Goal: Information Seeking & Learning: Learn about a topic

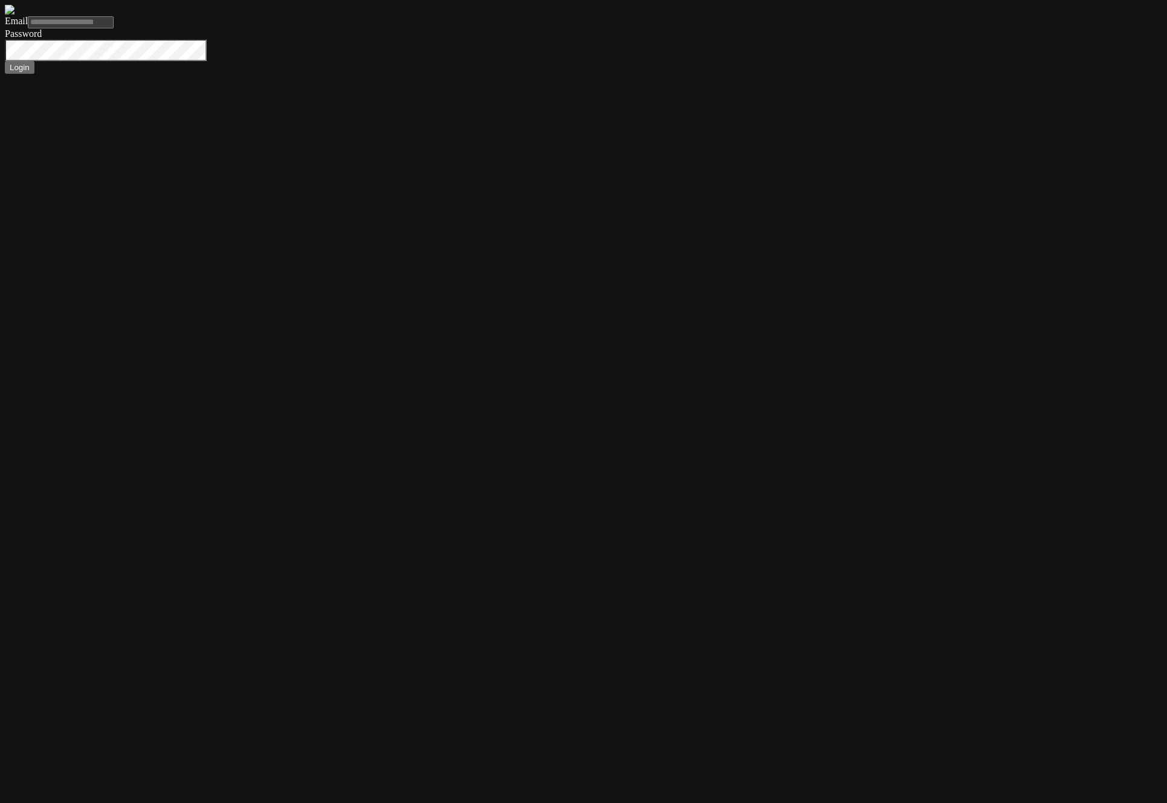
type input "**********"
click at [5, 61] on button "Login" at bounding box center [20, 67] width 30 height 13
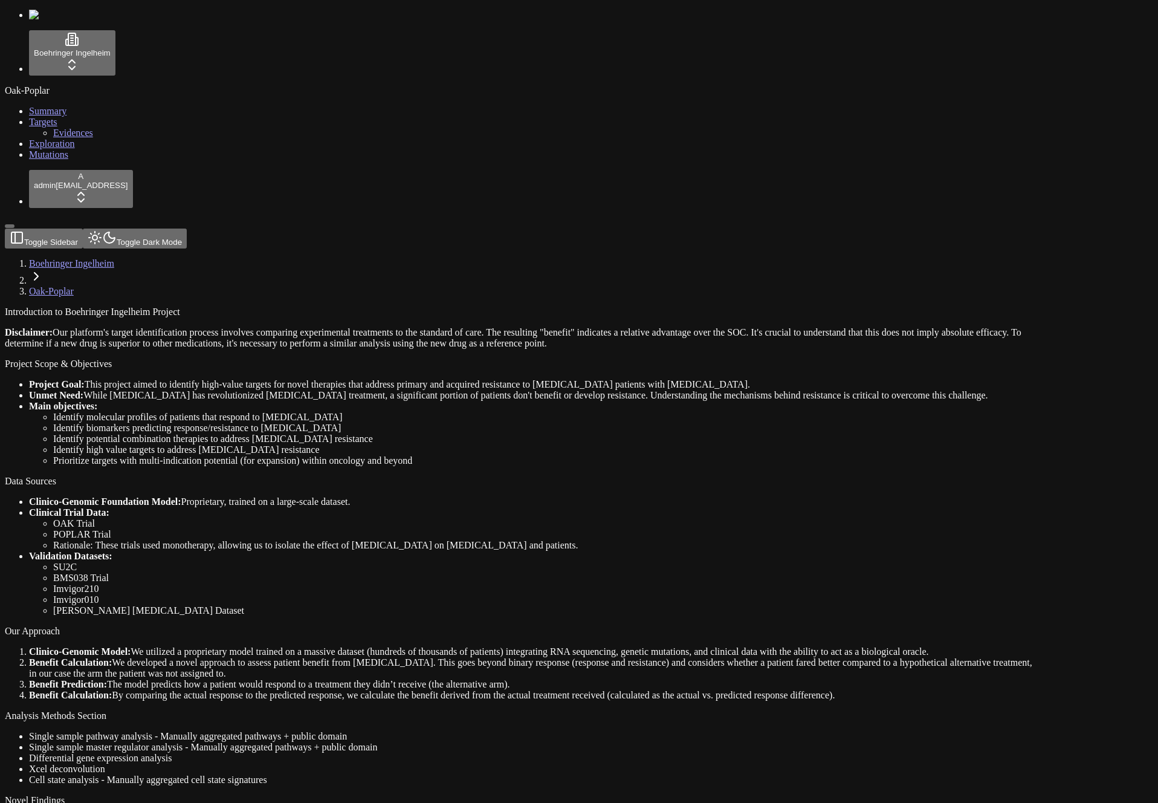
click at [55, 160] on link "Mutations" at bounding box center [48, 154] width 39 height 10
click at [95, 160] on div "Oak-Poplar Summary Targets Evidences Exploration Mutations" at bounding box center [579, 122] width 1148 height 75
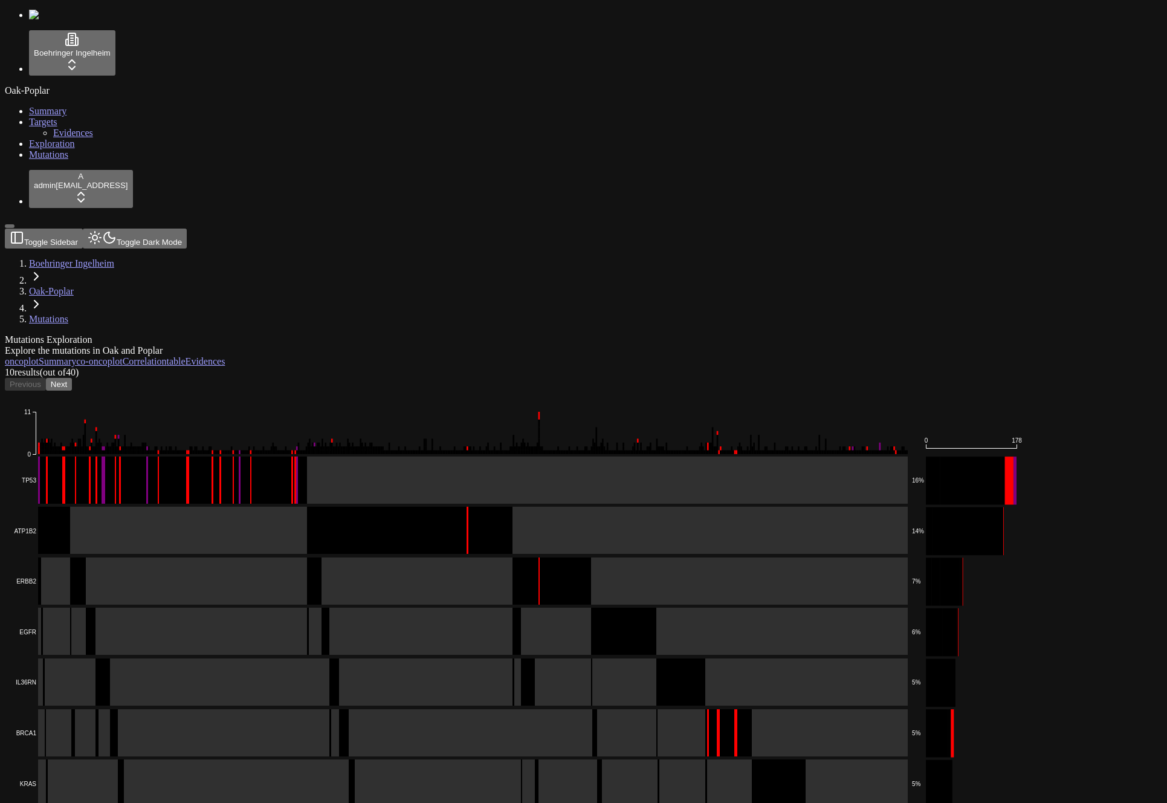
click at [91, 160] on div "Oak-Poplar Summary Targets Evidences Exploration Mutations" at bounding box center [583, 122] width 1157 height 75
click at [212, 456] on rect at bounding box center [459, 480] width 897 height 48
click at [29, 160] on div "Oak-Poplar Summary Targets Evidences Exploration Mutations" at bounding box center [583, 122] width 1157 height 75
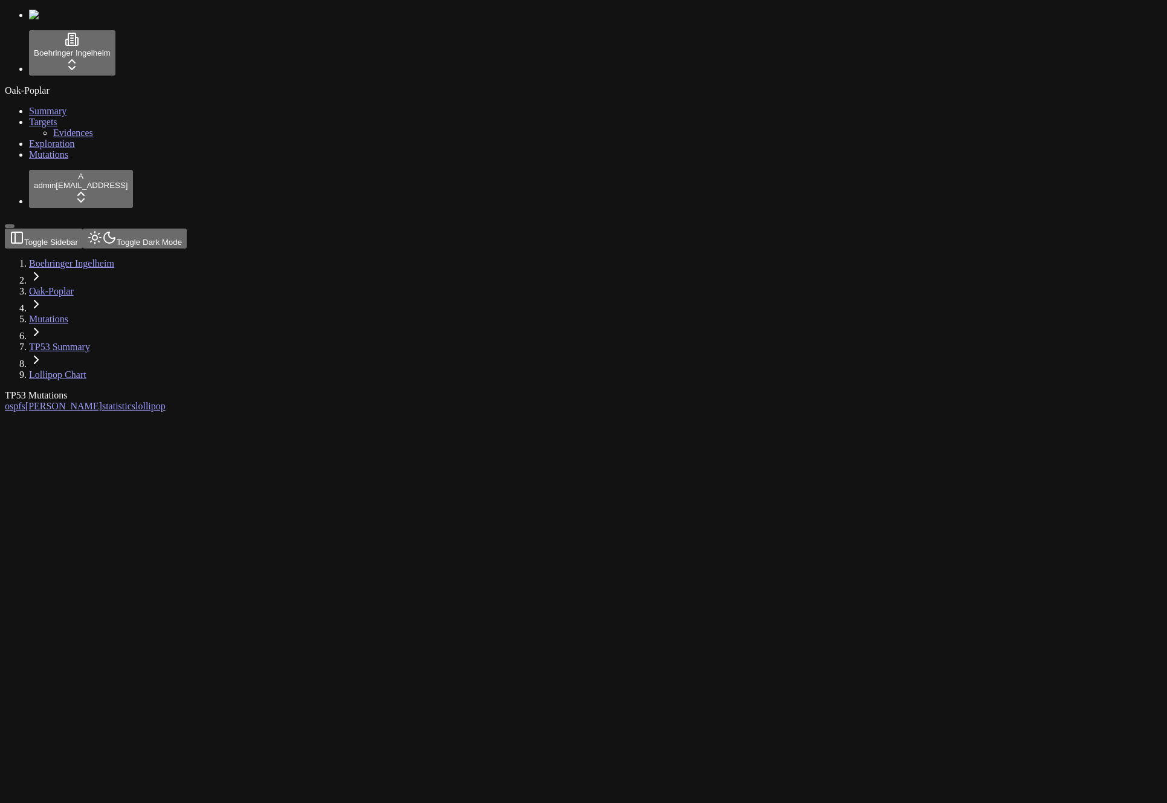
click at [419, 390] on div "TP53 Mutations" at bounding box center [525, 395] width 1041 height 11
